Goal: Task Accomplishment & Management: Use online tool/utility

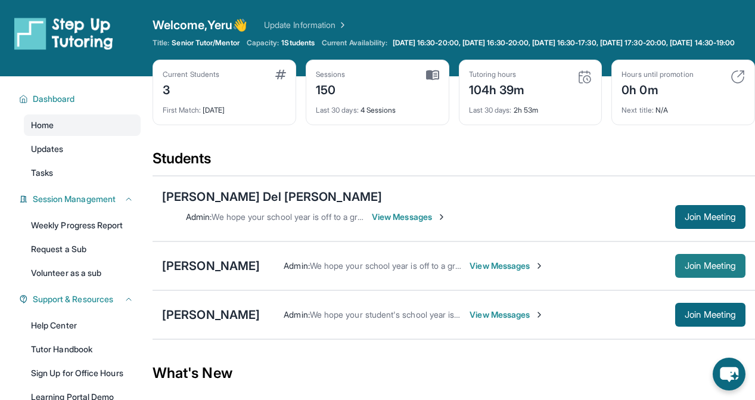
click at [692, 262] on span "Join Meeting" at bounding box center [709, 265] width 51 height 7
click at [210, 260] on div "[PERSON_NAME]" at bounding box center [211, 265] width 98 height 17
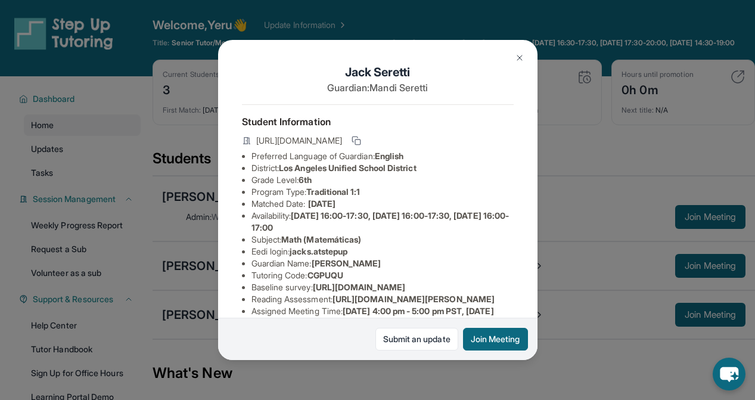
click at [578, 191] on div "[PERSON_NAME] Guardian: [PERSON_NAME] Student Information [URL][DOMAIN_NAME] Pr…" at bounding box center [377, 200] width 755 height 400
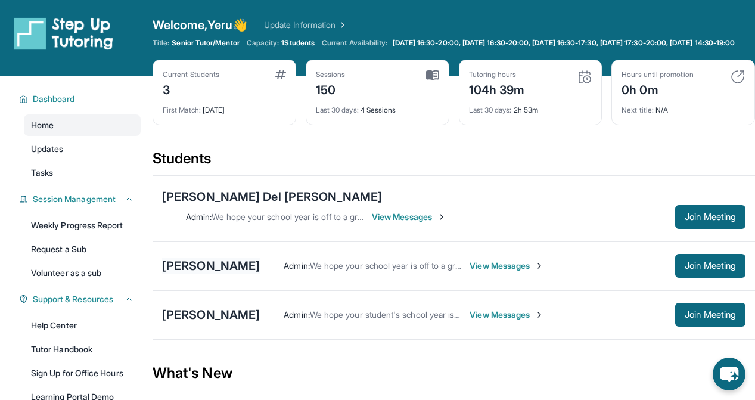
click at [213, 264] on div "[PERSON_NAME]" at bounding box center [211, 265] width 98 height 17
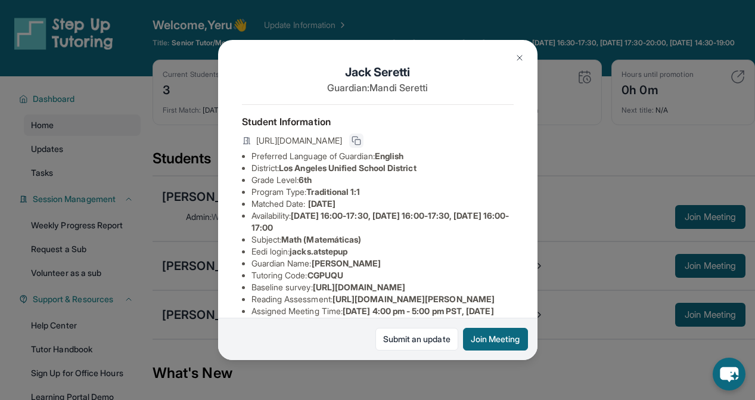
click at [361, 142] on icon at bounding box center [356, 141] width 10 height 10
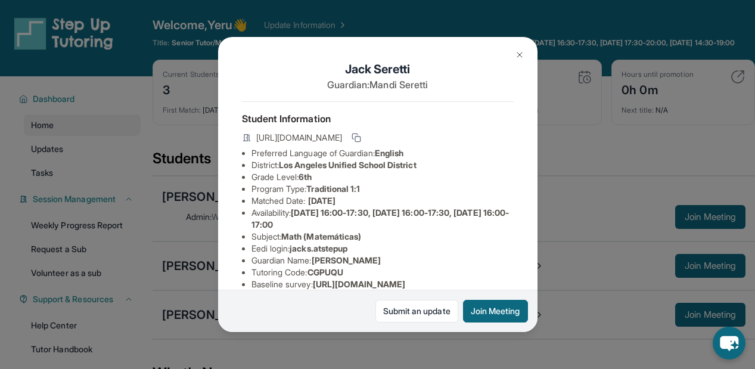
click at [518, 60] on button at bounding box center [519, 55] width 24 height 24
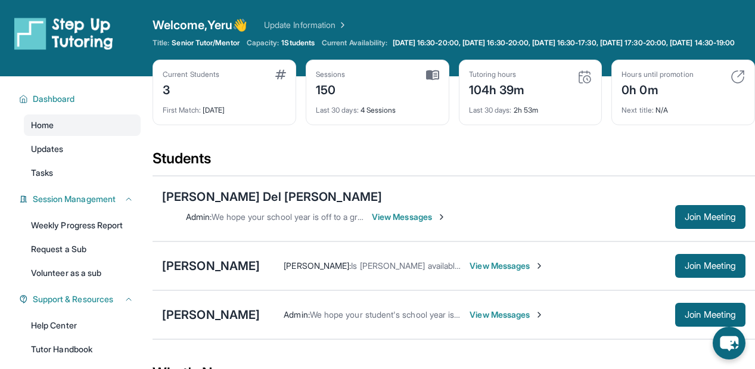
click at [588, 84] on img at bounding box center [584, 77] width 14 height 14
click at [532, 110] on div "Last 30 days : 2h 53m" at bounding box center [530, 106] width 123 height 17
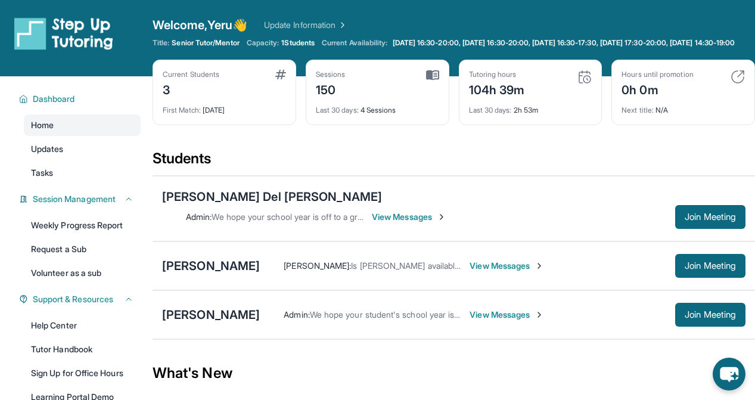
click at [436, 80] on img at bounding box center [432, 75] width 13 height 11
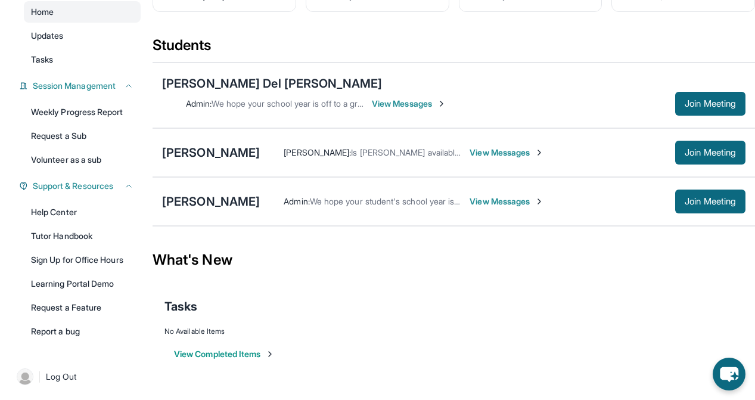
scroll to position [124, 0]
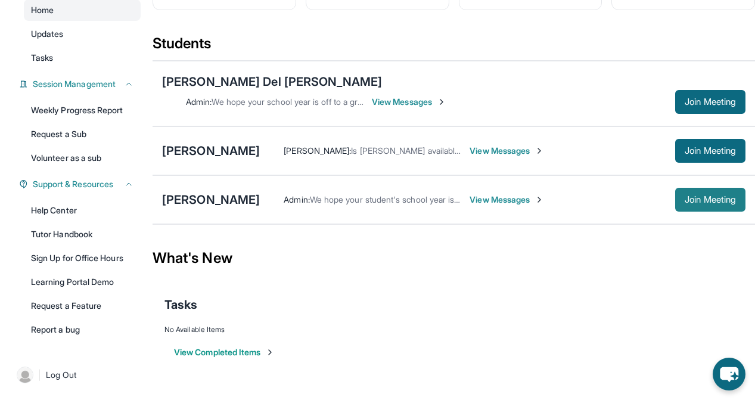
click at [688, 188] on button "Join Meeting" at bounding box center [710, 200] width 70 height 24
